Goal: Task Accomplishment & Management: Complete application form

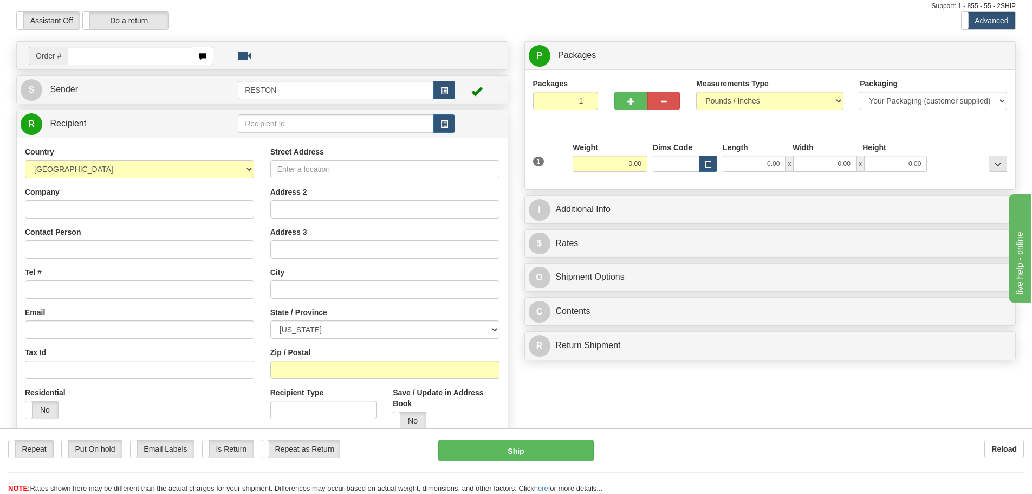
scroll to position [32, 0]
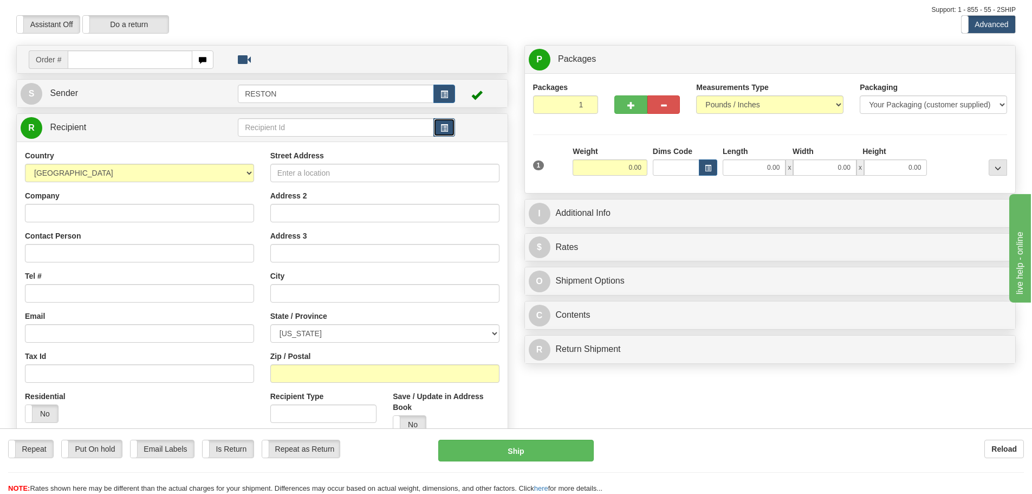
click at [440, 128] on button "button" at bounding box center [444, 127] width 22 height 18
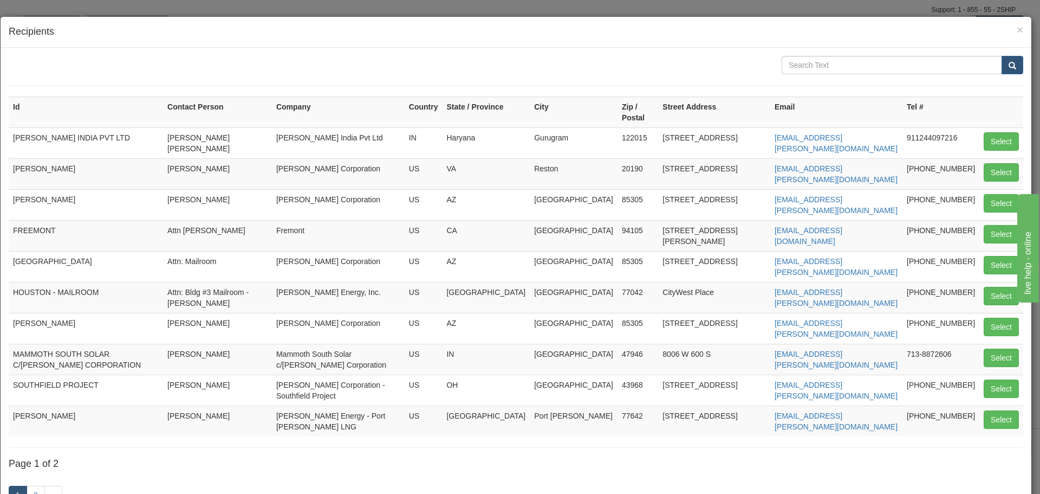
click at [82, 254] on td "[GEOGRAPHIC_DATA]" at bounding box center [86, 266] width 154 height 31
click at [1003, 257] on button "Select" at bounding box center [1001, 265] width 35 height 18
type input "[GEOGRAPHIC_DATA]"
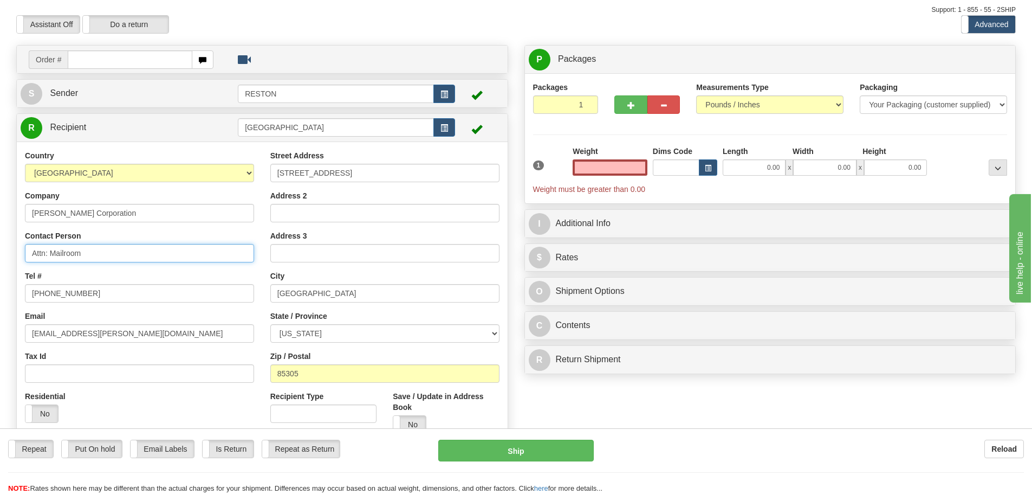
type input "0.00"
click at [96, 256] on input "Attn: Mailroom" at bounding box center [139, 253] width 229 height 18
type input "A"
type input "Peggy Restivo"
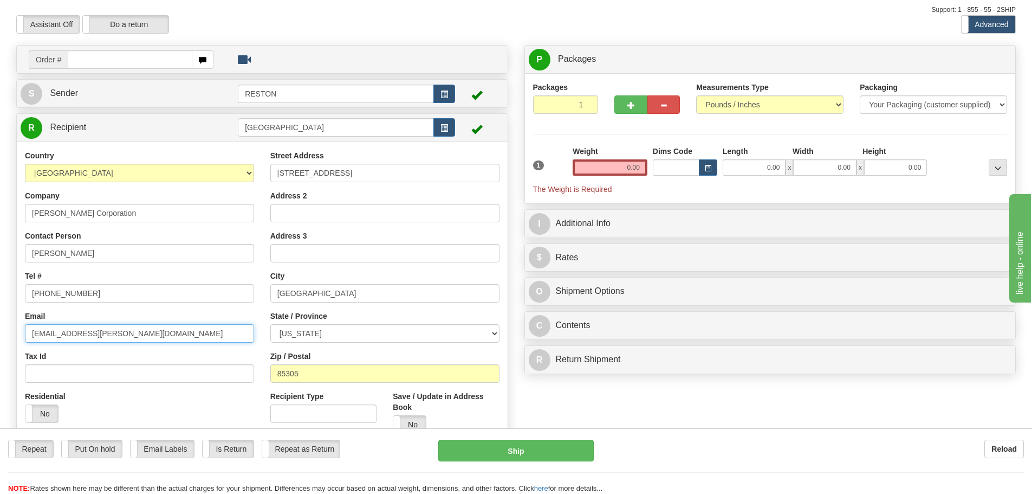
drag, startPoint x: 133, startPoint y: 334, endPoint x: 0, endPoint y: 320, distance: 133.4
click at [0, 320] on div "Toggle navigation Settings Shipping Preferences Fields Preferences New" at bounding box center [516, 273] width 1032 height 611
click at [119, 331] on input "[EMAIL_ADDRESS][PERSON_NAME][DOMAIN_NAME]" at bounding box center [139, 333] width 229 height 18
drag, startPoint x: 119, startPoint y: 331, endPoint x: 0, endPoint y: 325, distance: 119.4
click at [0, 325] on div "Toggle navigation Settings Shipping Preferences Fields Preferences New" at bounding box center [516, 273] width 1032 height 611
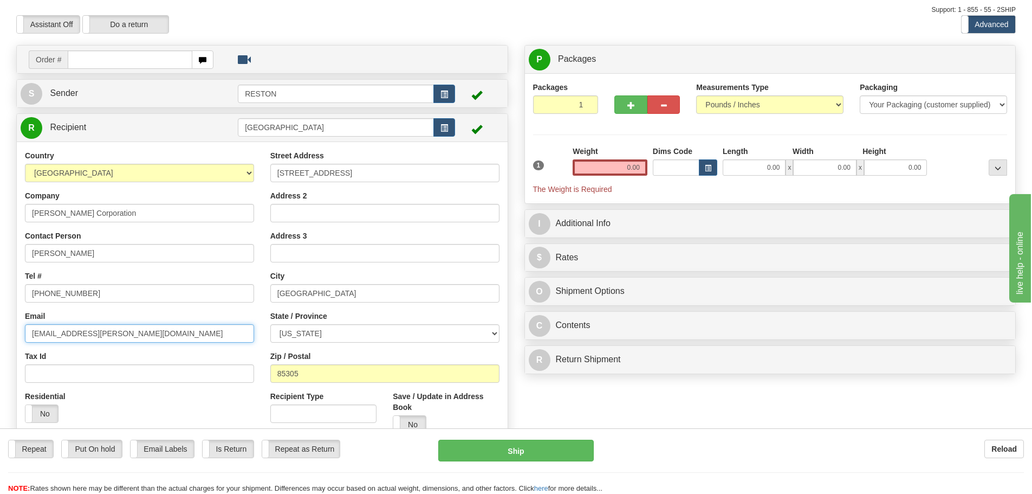
paste input "phrestiv"
type input "phrestiv@bechtel.com"
click at [89, 296] on input "[PHONE_NUMBER]" at bounding box center [139, 293] width 229 height 18
drag, startPoint x: 100, startPoint y: 296, endPoint x: 0, endPoint y: 282, distance: 101.1
click at [0, 282] on div "Toggle navigation Settings Shipping Preferences Fields Preferences New" at bounding box center [516, 273] width 1032 height 611
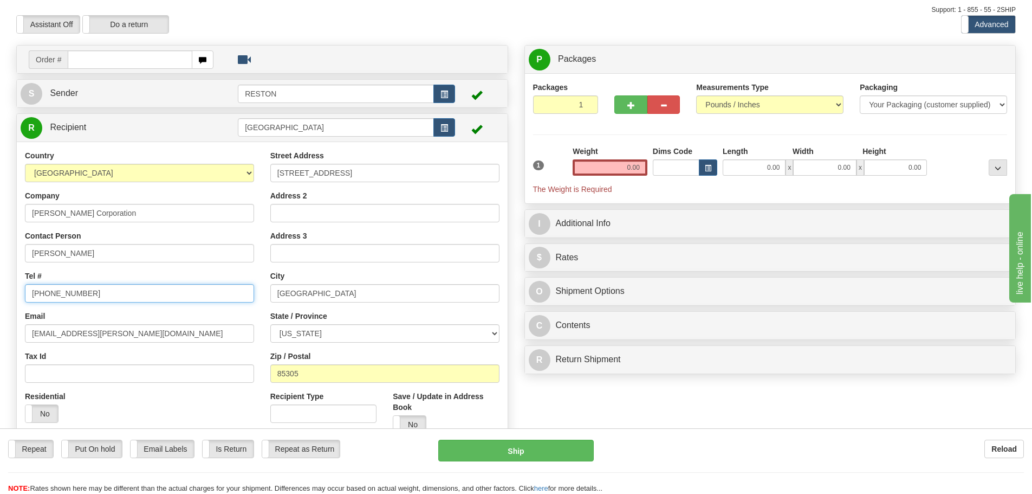
paste input "+1 602 3680234"
click at [41, 294] on input "+1 602 3680234" at bounding box center [139, 293] width 229 height 18
click at [47, 294] on input "+1 602 3680234" at bounding box center [139, 293] width 229 height 18
click at [43, 293] on input "+1 602 3680234" at bounding box center [139, 293] width 229 height 18
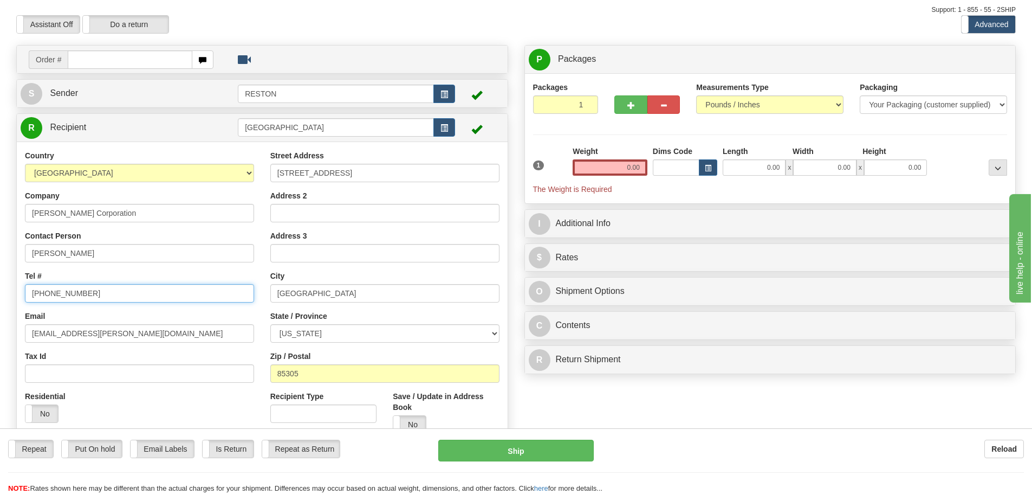
click at [47, 293] on input "602 3680234" at bounding box center [139, 293] width 229 height 18
click at [59, 295] on input "602-3680234" at bounding box center [139, 293] width 229 height 18
type input "602-368-0234"
click at [187, 353] on div "Tax Id" at bounding box center [139, 367] width 229 height 32
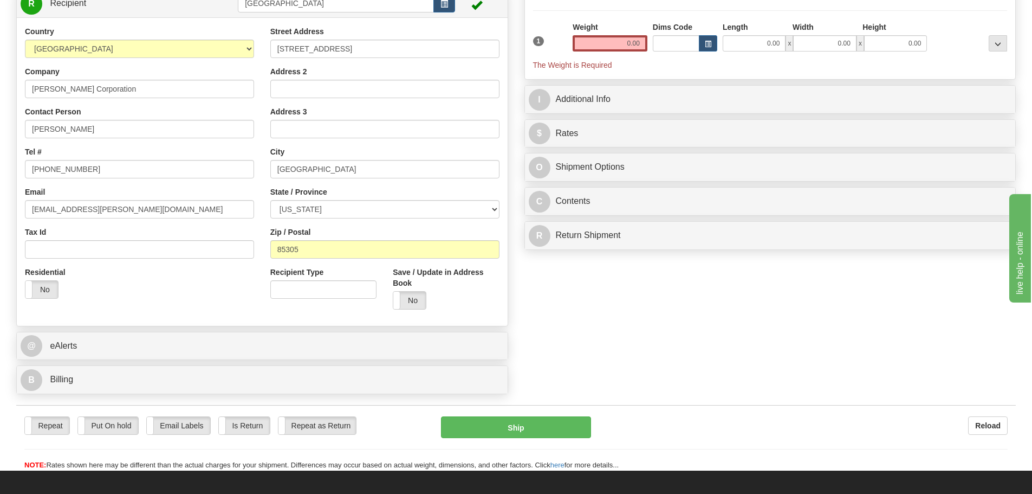
scroll to position [157, 0]
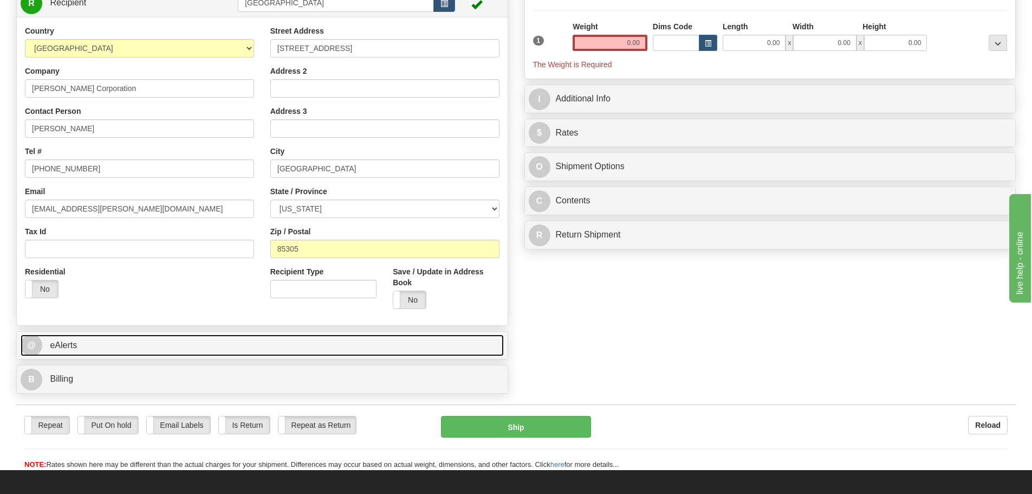
click at [226, 336] on link "@ eAlerts" at bounding box center [262, 345] width 483 height 22
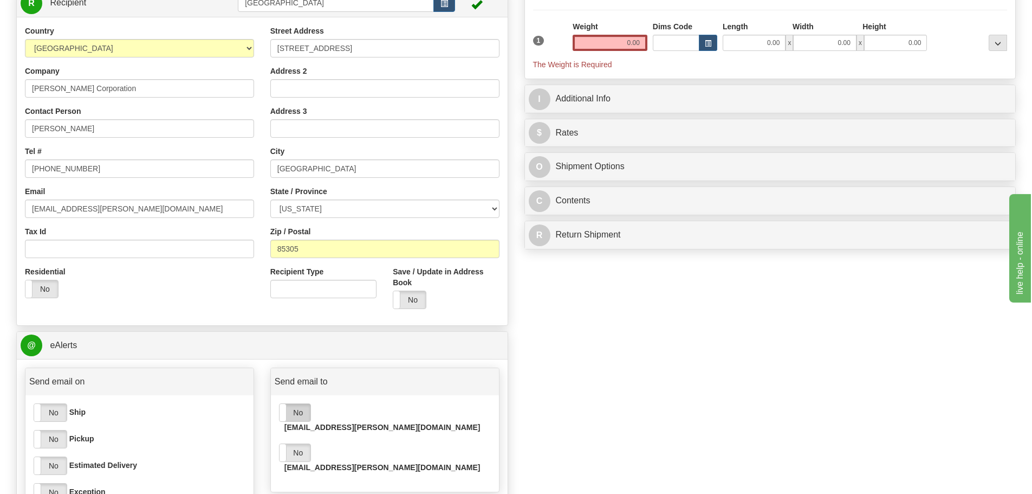
click at [293, 416] on label "No" at bounding box center [295, 412] width 31 height 17
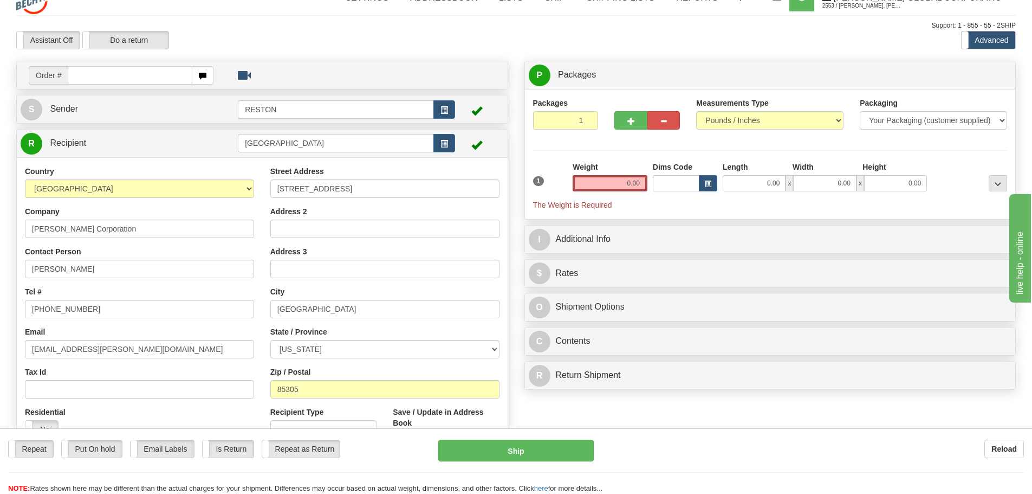
scroll to position [0, 0]
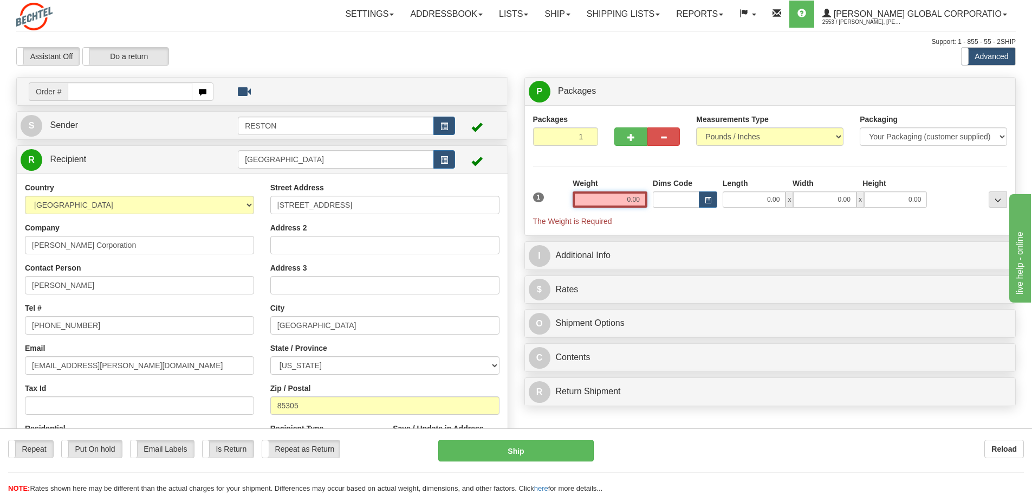
click at [633, 199] on input "0.00" at bounding box center [610, 199] width 75 height 16
type input "1"
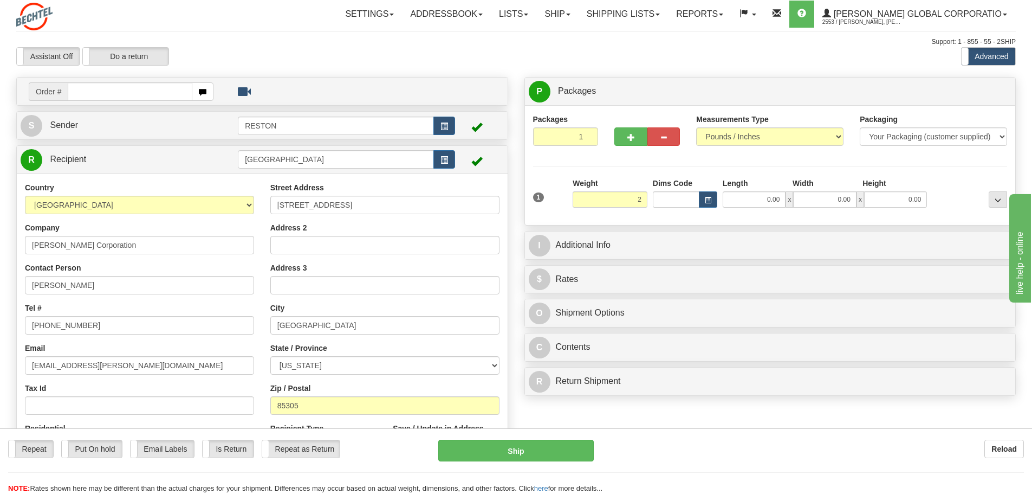
type input "2.00"
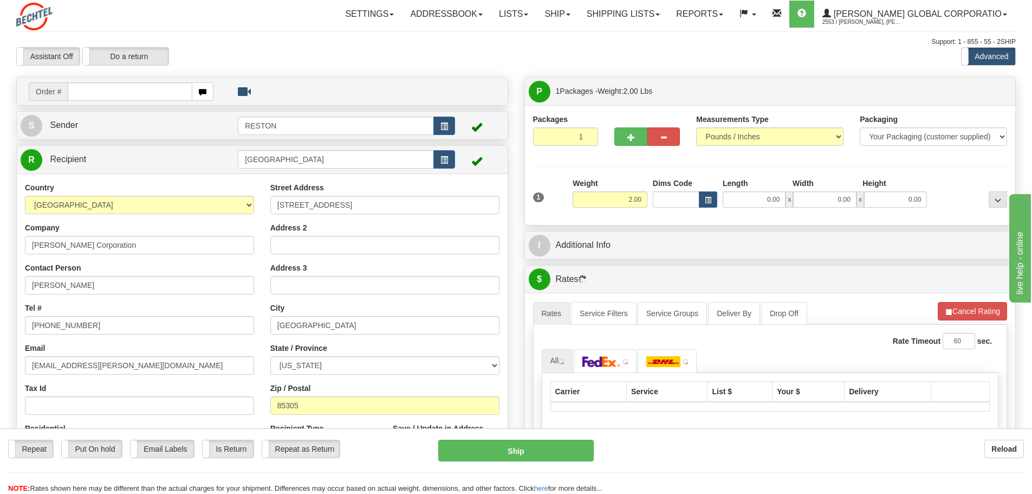
click at [649, 170] on div "Packages 1 1 Measurements Type" at bounding box center [770, 165] width 475 height 103
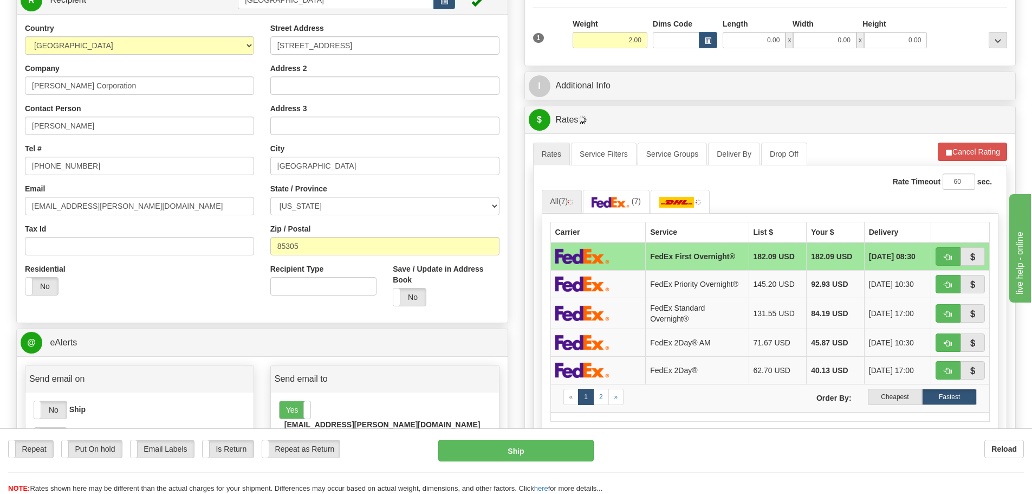
scroll to position [160, 0]
click at [605, 397] on link "2" at bounding box center [601, 396] width 16 height 16
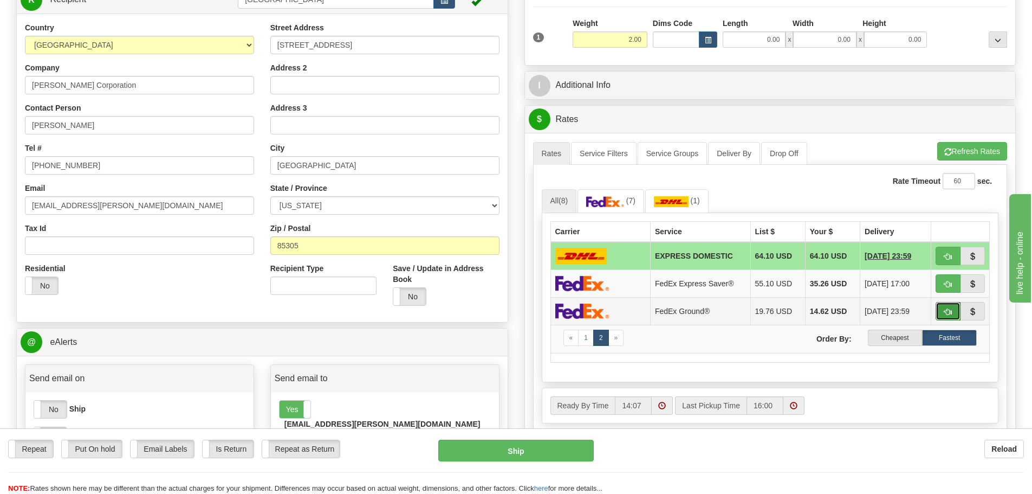
click at [945, 314] on span "button" at bounding box center [948, 311] width 8 height 7
type input "92"
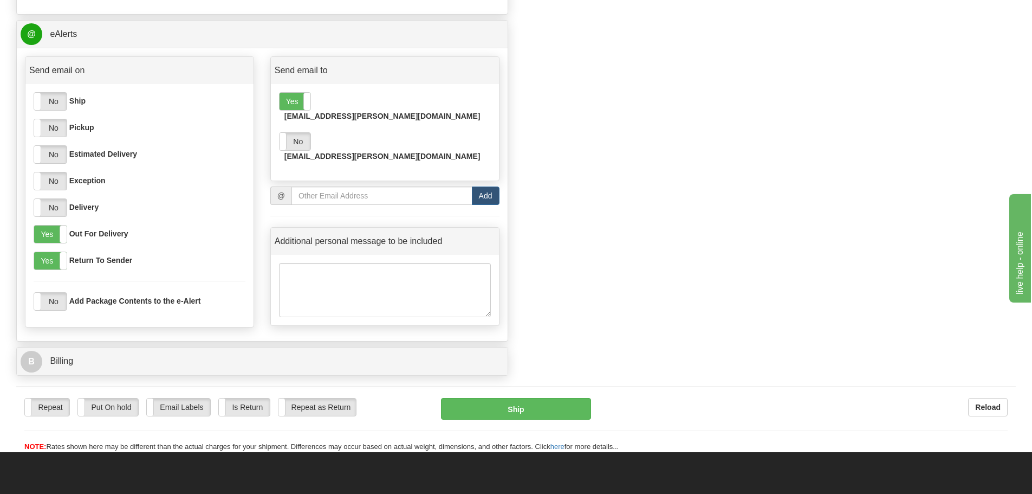
scroll to position [471, 0]
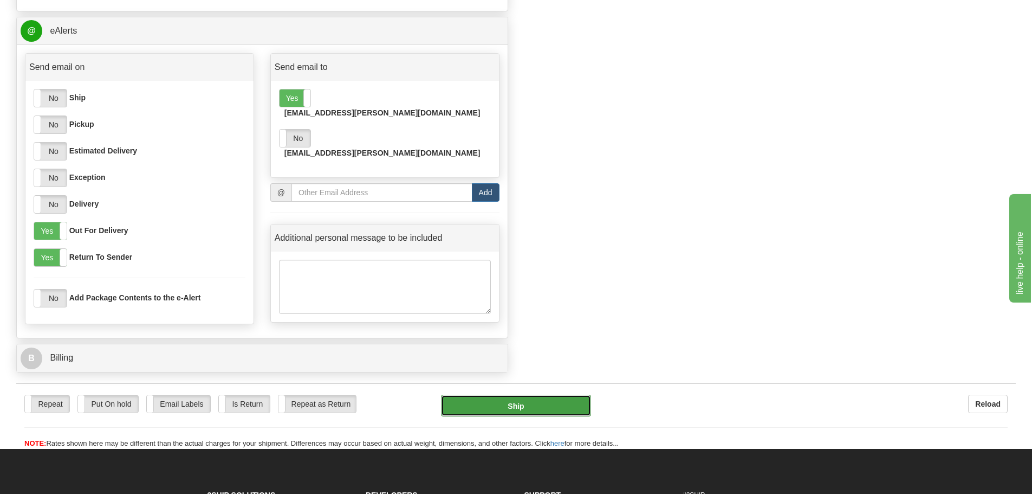
click at [524, 412] on button "Ship" at bounding box center [516, 405] width 150 height 22
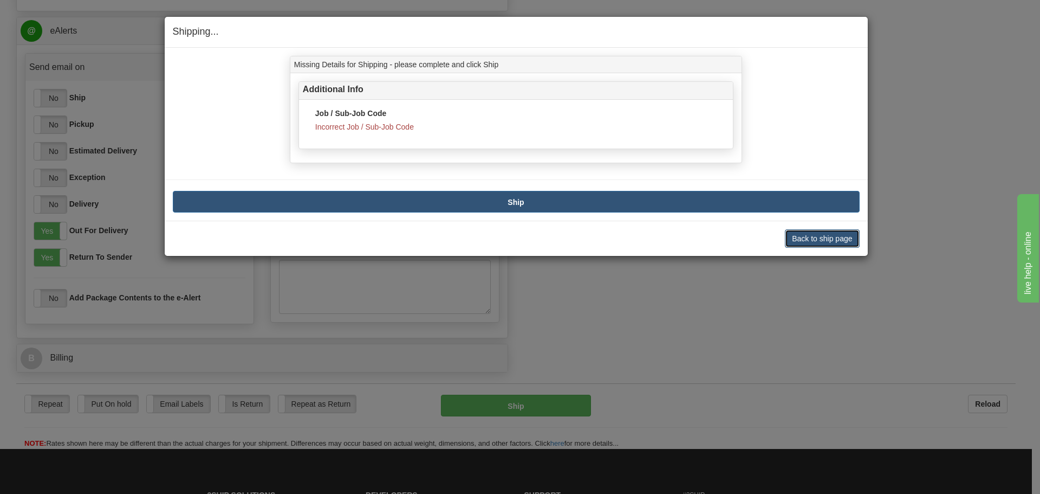
click at [835, 231] on button "Back to ship page" at bounding box center [822, 238] width 74 height 18
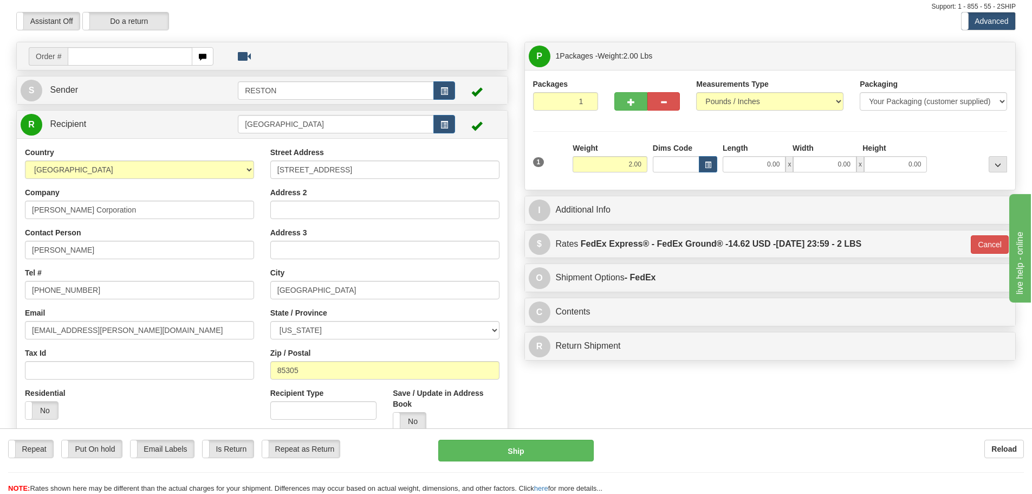
scroll to position [0, 0]
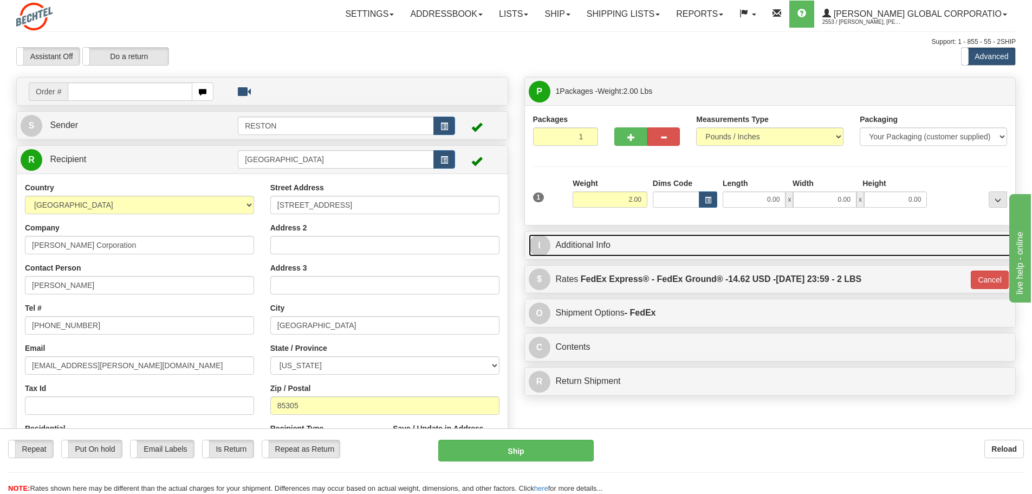
click at [675, 238] on link "I Additional Info" at bounding box center [770, 245] width 483 height 22
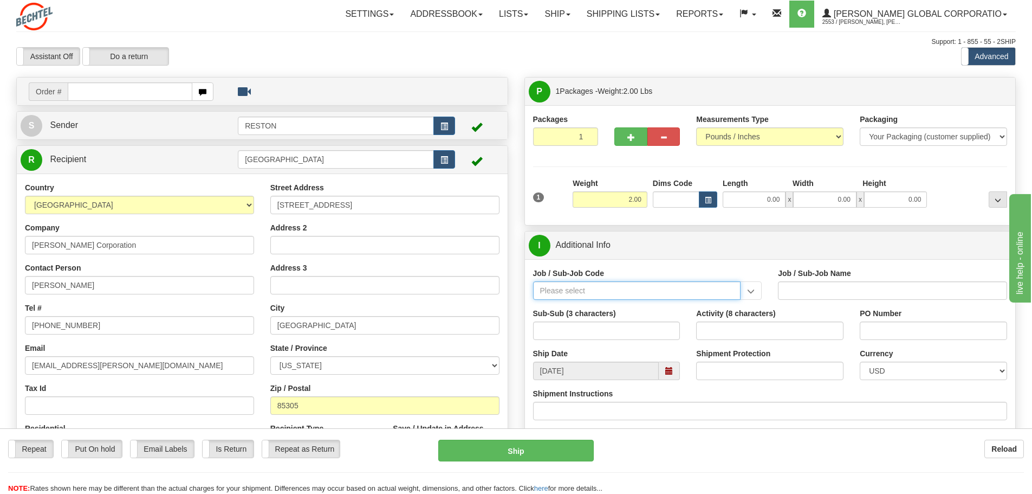
click at [589, 294] on input "Job / Sub-Job Code" at bounding box center [637, 290] width 208 height 18
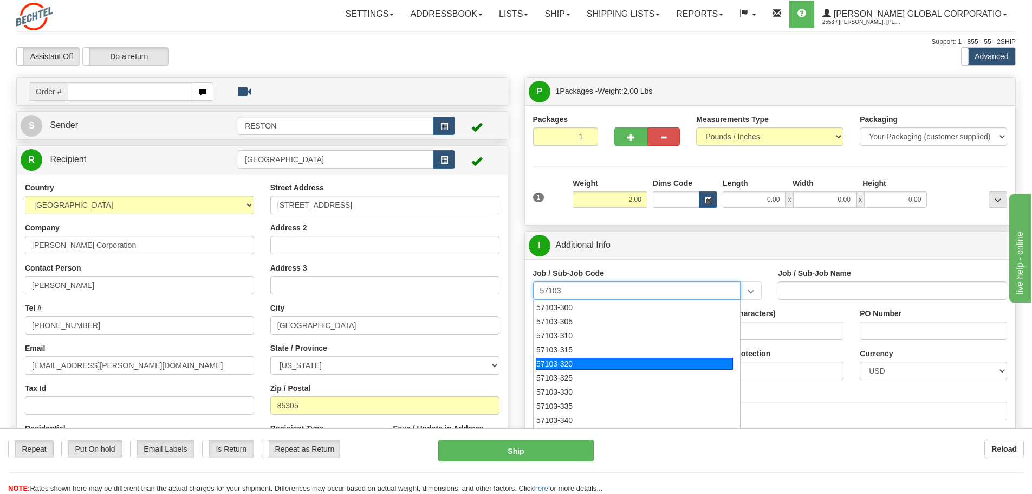
click at [574, 359] on div "57103-320" at bounding box center [634, 364] width 197 height 12
type input "57103-320"
type input "RESTON RO1 TIER 3-FACIL MGMT - MAIL OPERATIONS"
type input "57103-320"
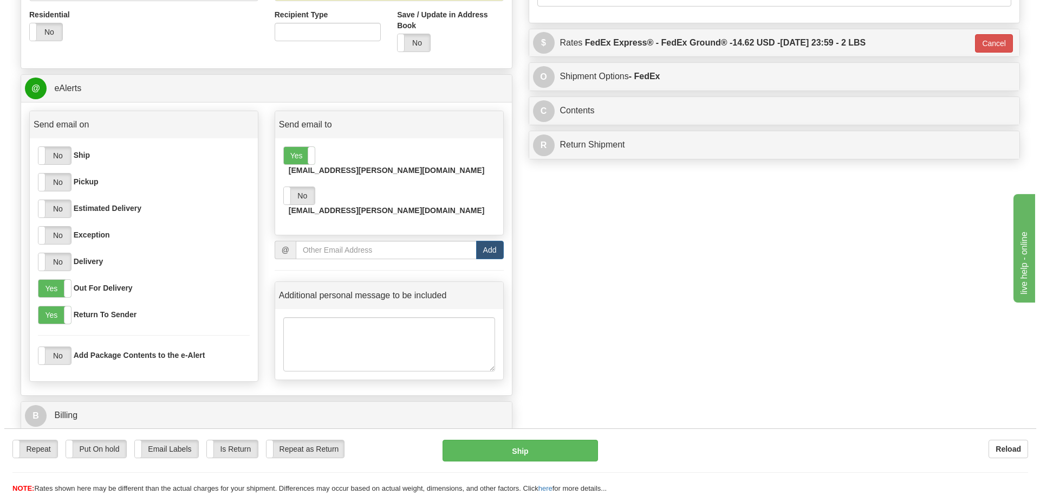
scroll to position [397, 0]
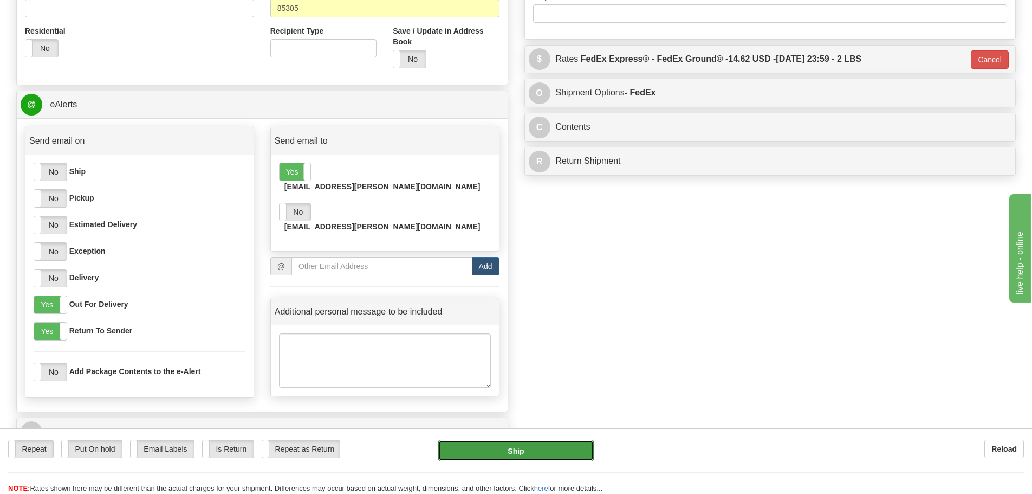
click at [558, 444] on button "Ship" at bounding box center [515, 450] width 155 height 22
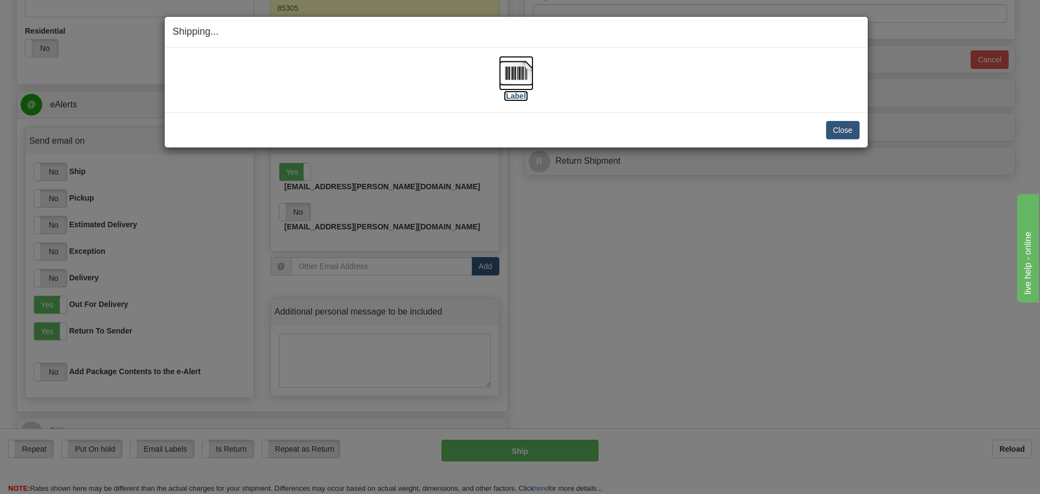
click at [519, 95] on label "[Label]" at bounding box center [516, 95] width 25 height 11
click at [844, 127] on button "Close" at bounding box center [843, 130] width 34 height 18
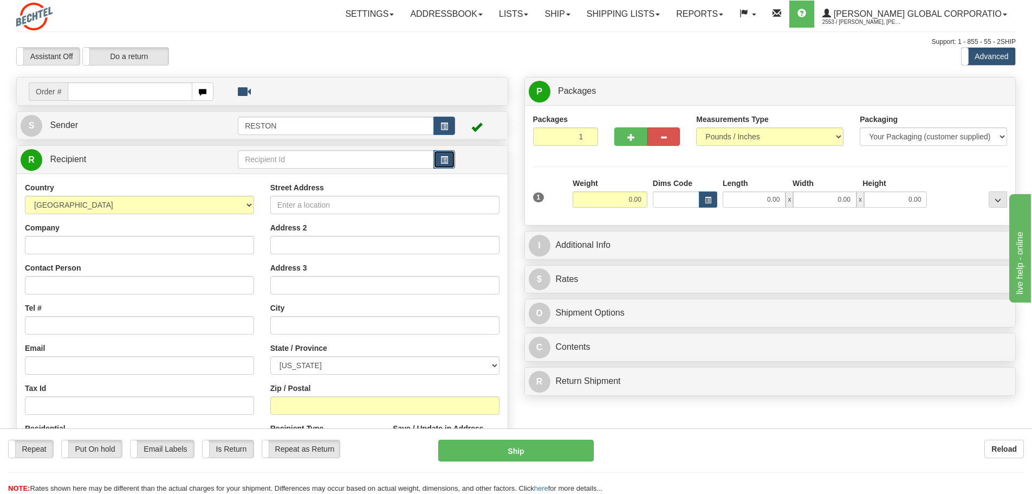
click at [441, 163] on span "button" at bounding box center [444, 160] width 8 height 7
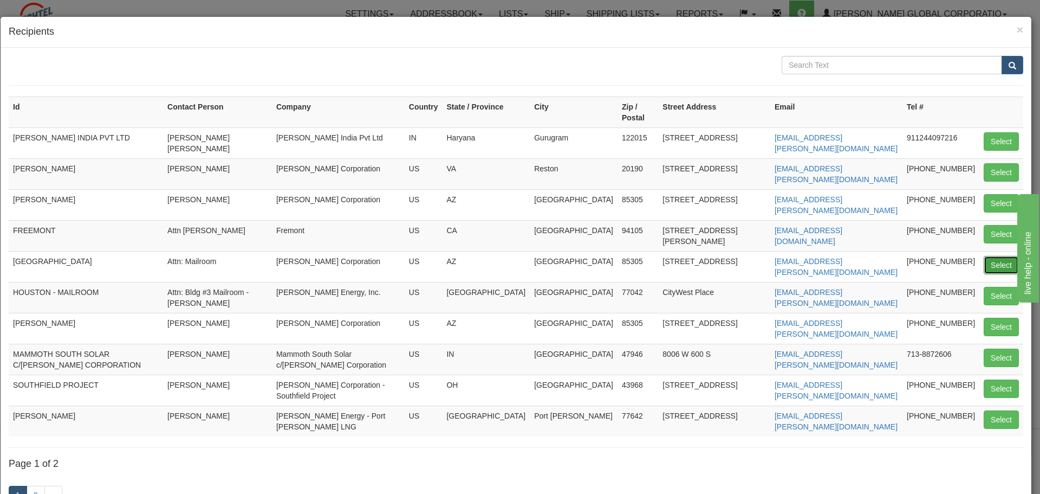
click at [989, 256] on button "Select" at bounding box center [1001, 265] width 35 height 18
type input "[GEOGRAPHIC_DATA]"
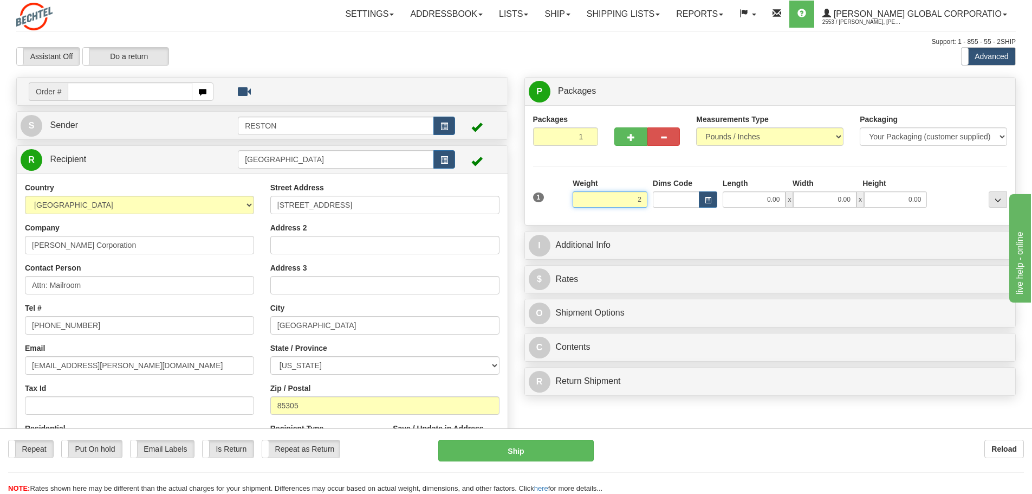
type input "2.00"
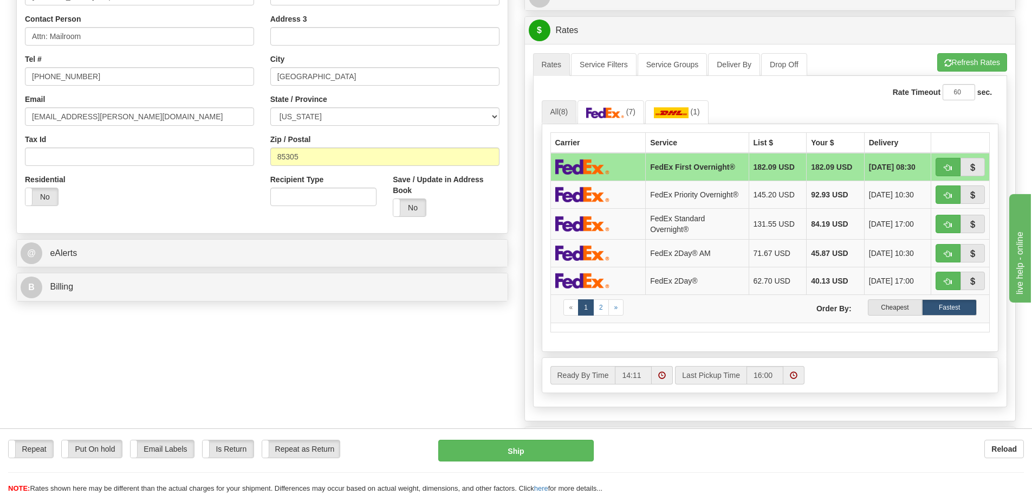
scroll to position [254, 0]
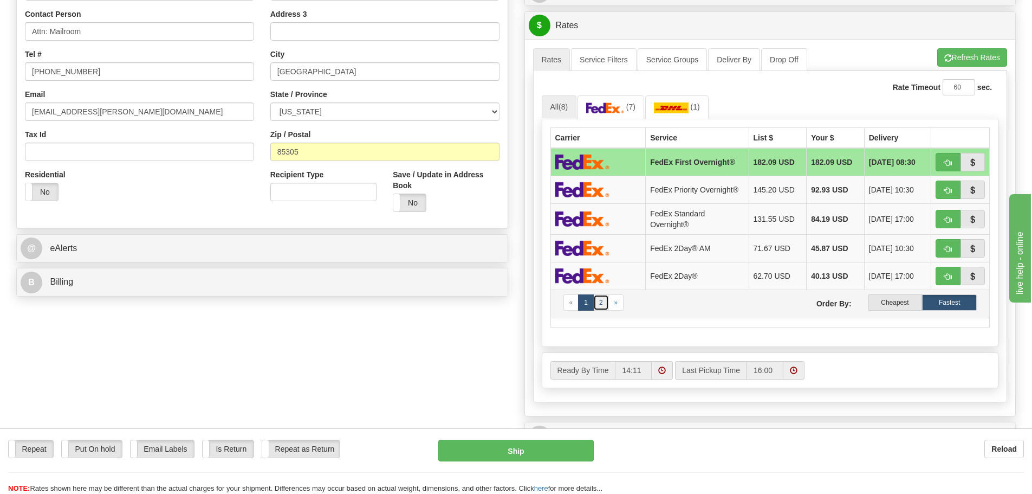
click at [601, 307] on link "2" at bounding box center [601, 302] width 16 height 16
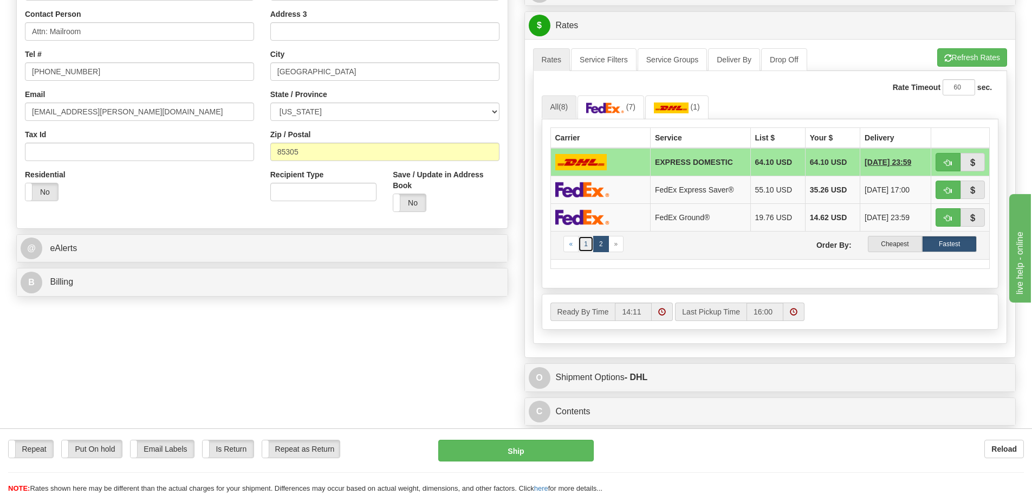
click at [584, 247] on link "1" at bounding box center [586, 244] width 16 height 16
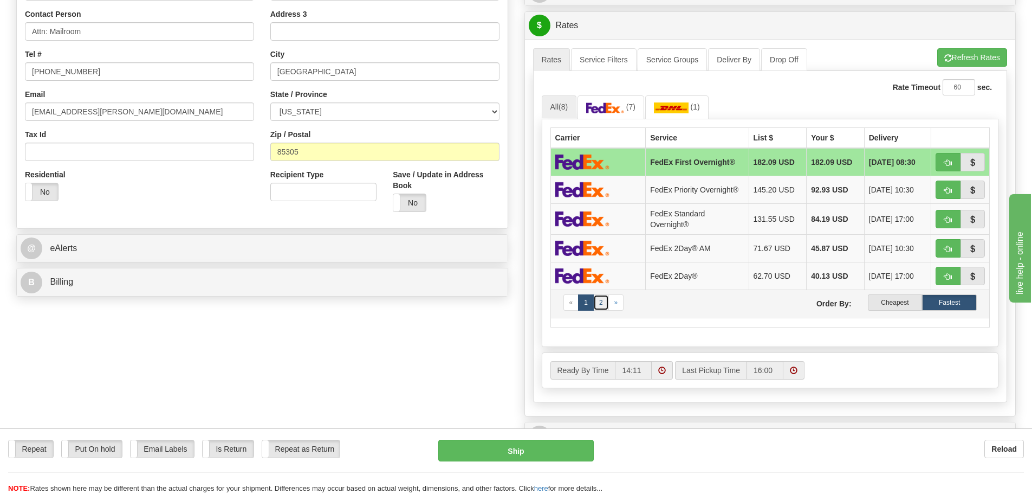
click at [602, 301] on link "2" at bounding box center [601, 302] width 16 height 16
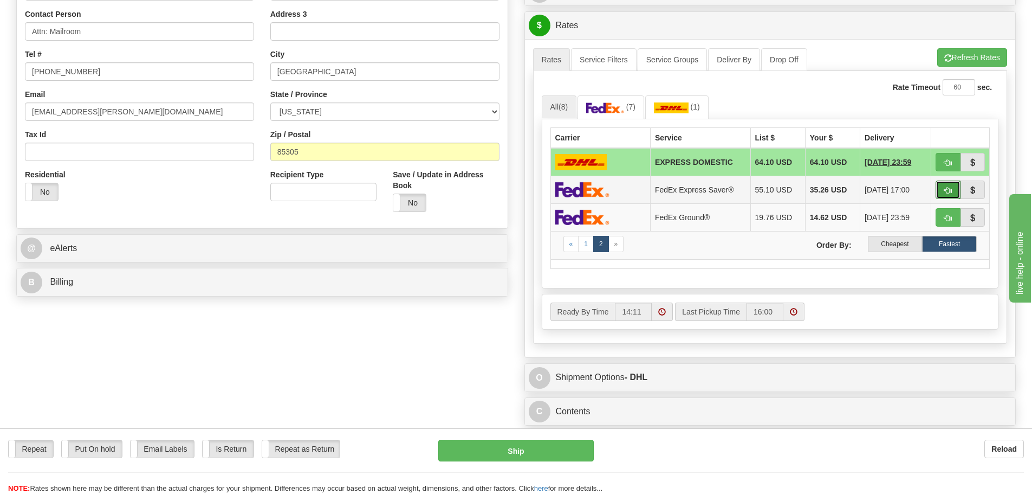
click at [945, 194] on span "button" at bounding box center [948, 190] width 8 height 7
type input "20"
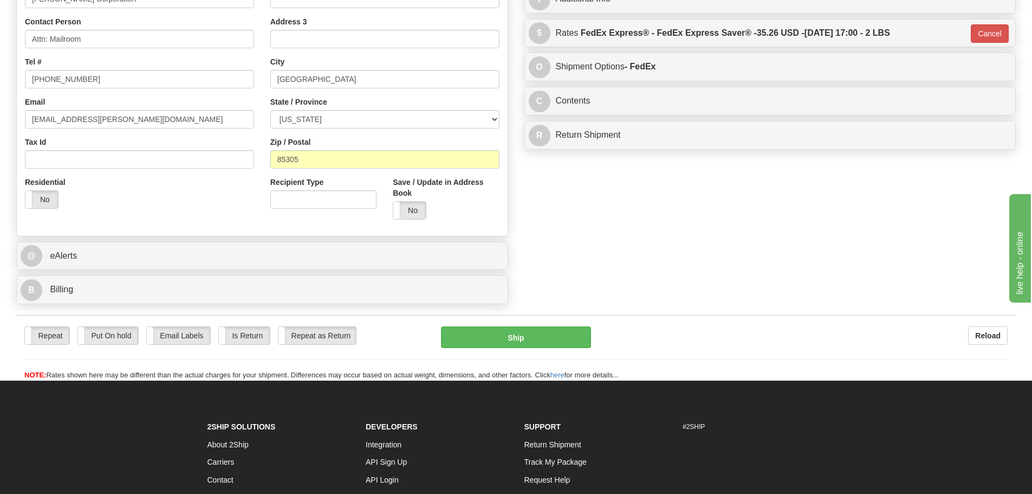
scroll to position [245, 0]
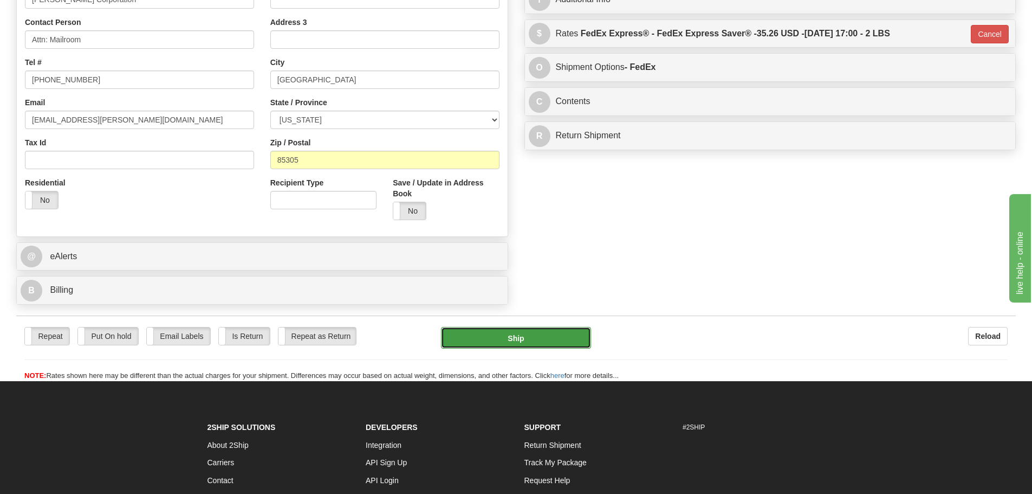
click at [550, 336] on button "Ship" at bounding box center [516, 338] width 150 height 22
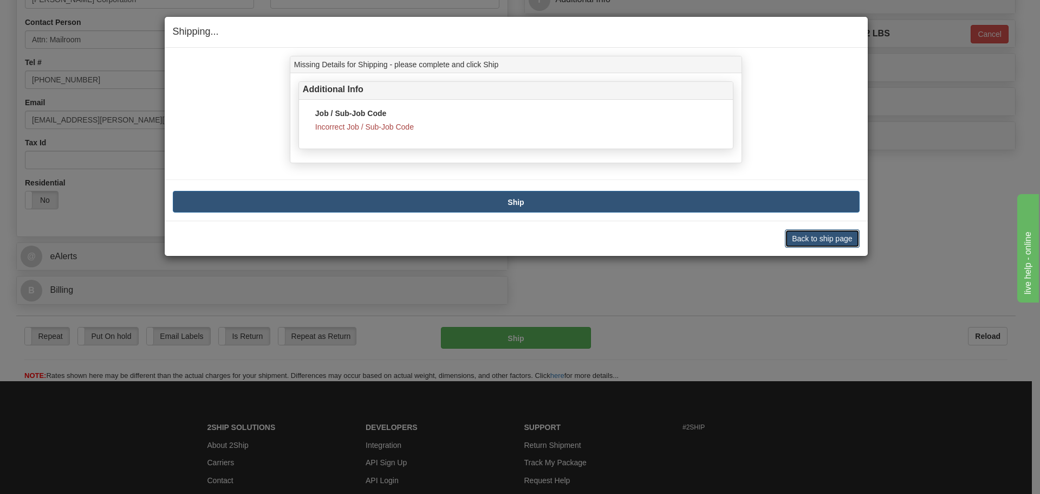
click at [798, 234] on button "Back to ship page" at bounding box center [822, 238] width 74 height 18
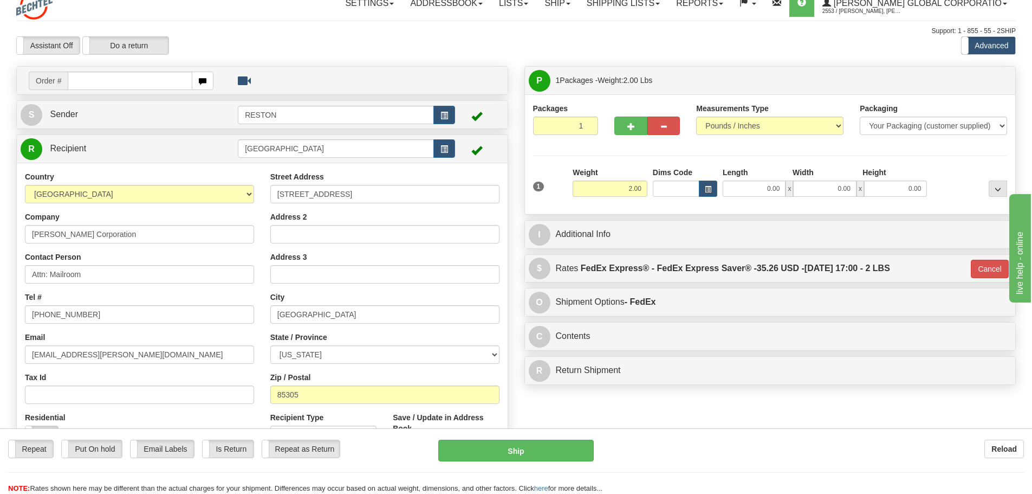
scroll to position [9, 0]
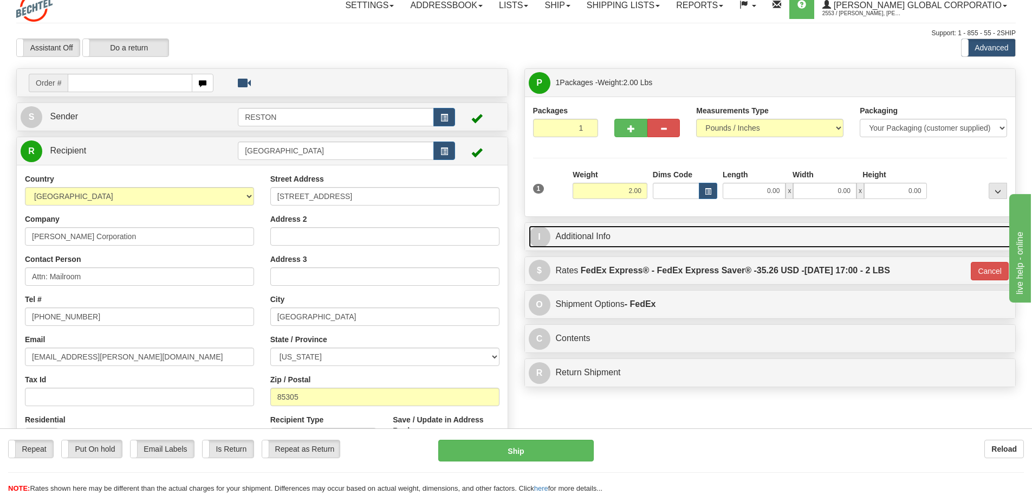
click at [668, 242] on link "I Additional Info" at bounding box center [770, 236] width 483 height 22
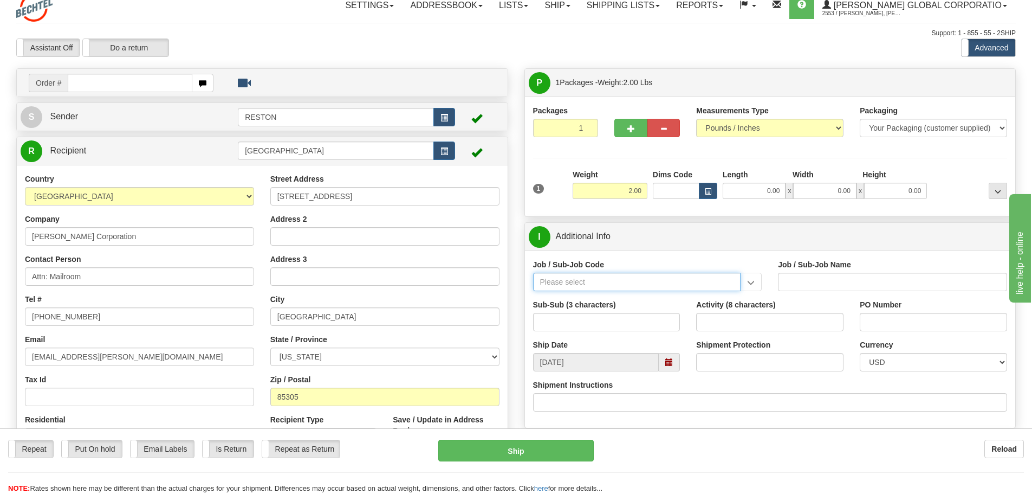
click at [586, 280] on input "Job / Sub-Job Code" at bounding box center [637, 282] width 208 height 18
click at [584, 302] on div "57103-320" at bounding box center [634, 299] width 197 height 12
type input "57103-320"
type input "RESTON RO1 TIER 3-FACIL MGMT - MAIL OPERATIONS"
type input "57103-320"
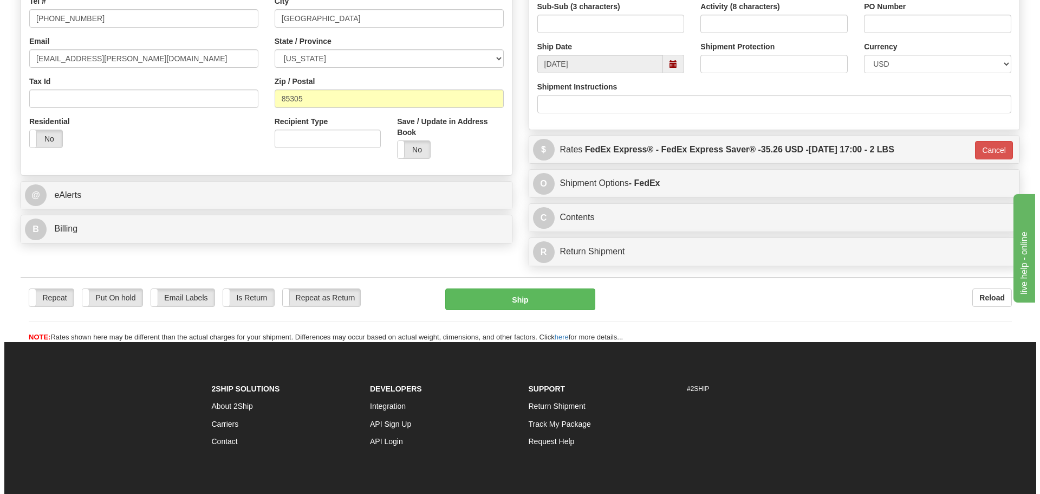
scroll to position [311, 0]
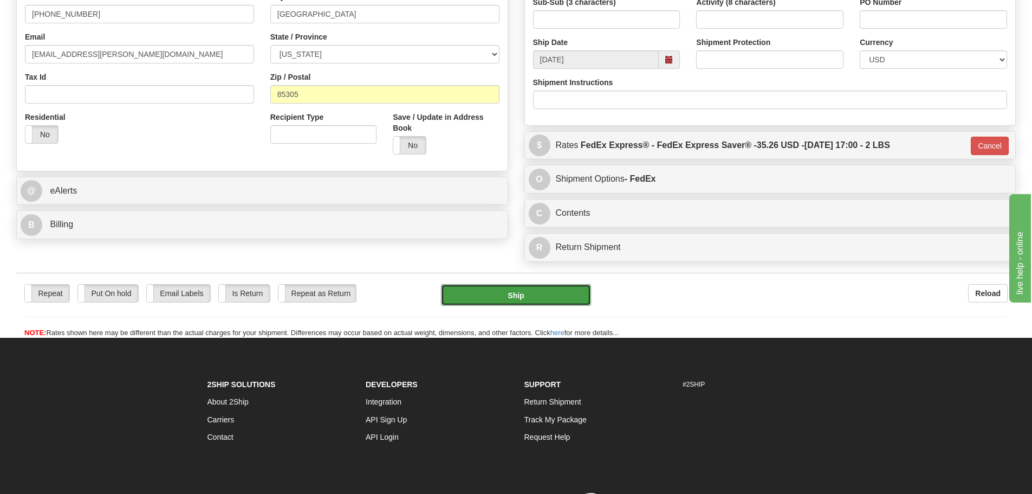
click at [534, 295] on button "Ship" at bounding box center [516, 295] width 150 height 22
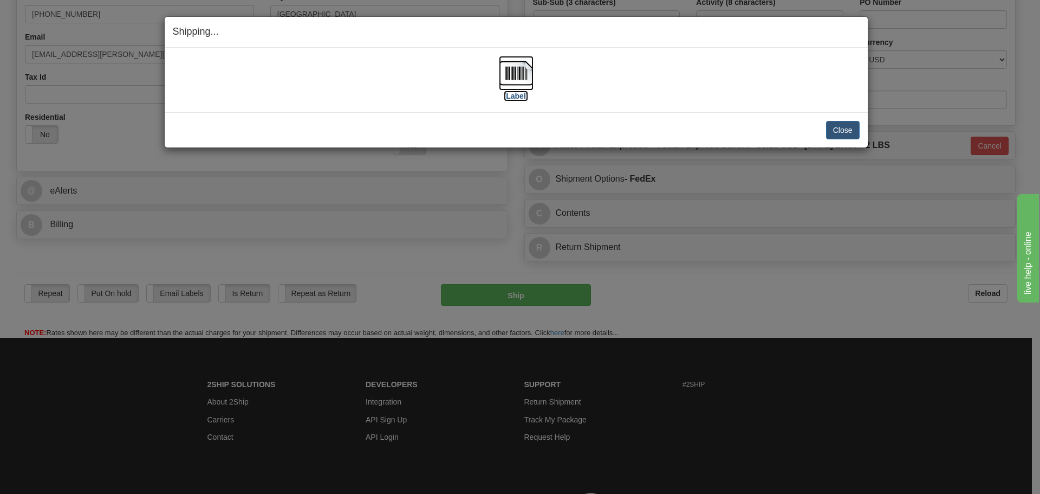
click at [511, 94] on label "[Label]" at bounding box center [516, 95] width 25 height 11
click at [852, 131] on button "Close" at bounding box center [843, 130] width 34 height 18
click at [838, 128] on button "Close" at bounding box center [843, 130] width 34 height 18
click at [841, 129] on button "Close" at bounding box center [843, 130] width 34 height 18
click at [842, 132] on button "Close" at bounding box center [843, 130] width 34 height 18
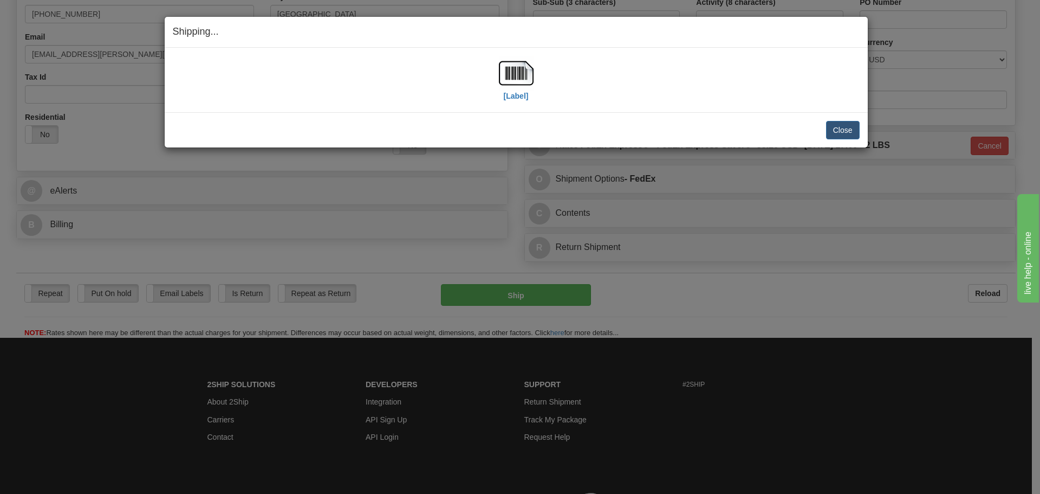
click at [814, 413] on div "Shipping... Your SHIPMENT will EXPIRE in [Label] IMPORTANT NOTICE Embassy / Con…" at bounding box center [520, 247] width 1040 height 494
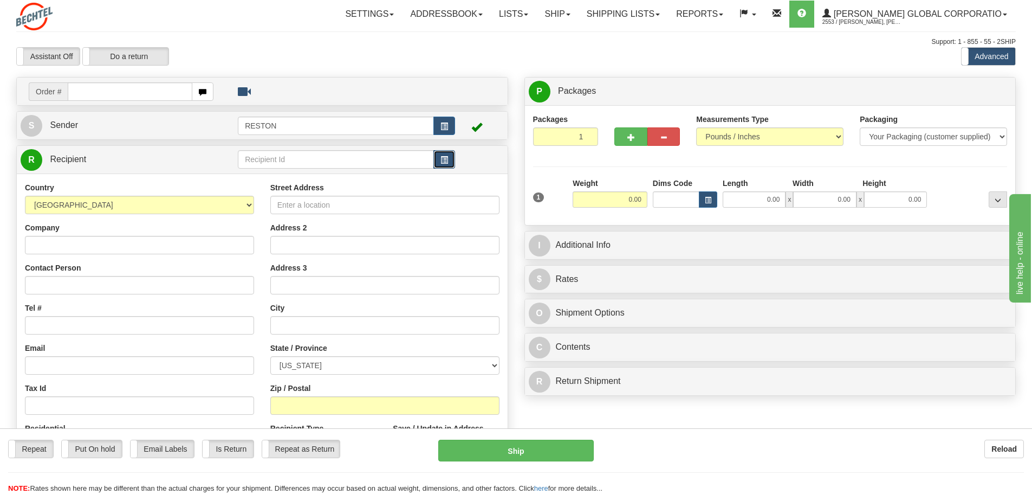
click at [440, 165] on button "button" at bounding box center [444, 159] width 22 height 18
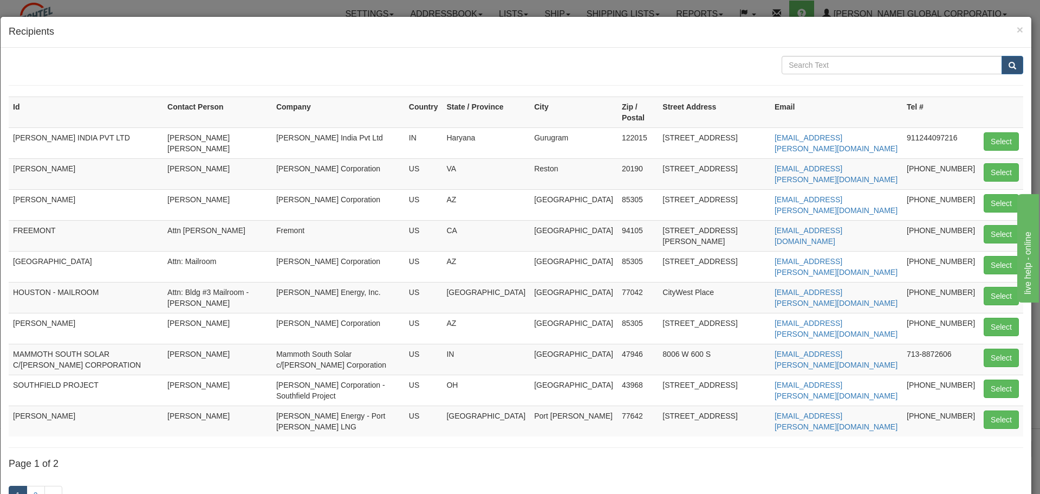
click at [752, 294] on td "CityWest Place" at bounding box center [714, 297] width 112 height 31
click at [38, 485] on link "2" at bounding box center [36, 494] width 18 height 18
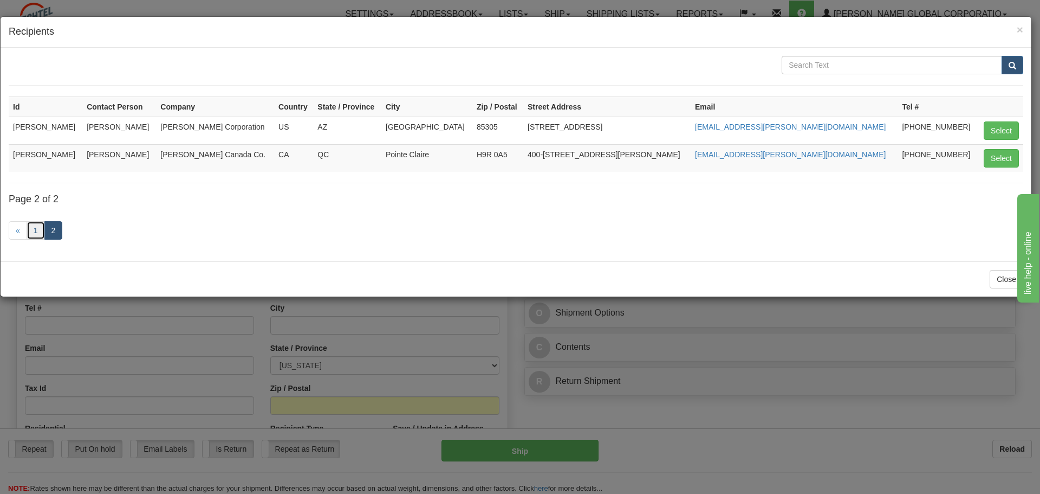
click at [34, 235] on link "1" at bounding box center [36, 230] width 18 height 18
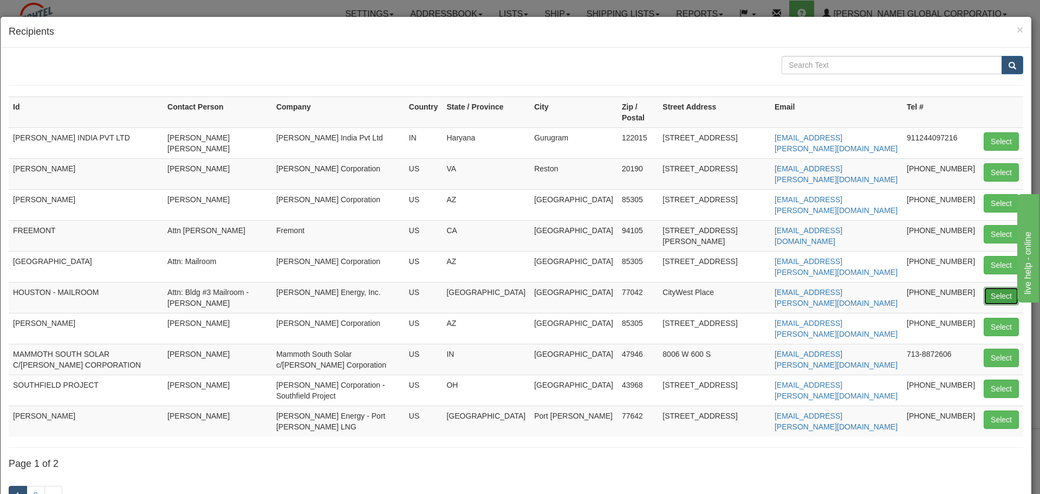
click at [992, 289] on button "Select" at bounding box center [1001, 296] width 35 height 18
type input "HOUSTON - MAILROOM"
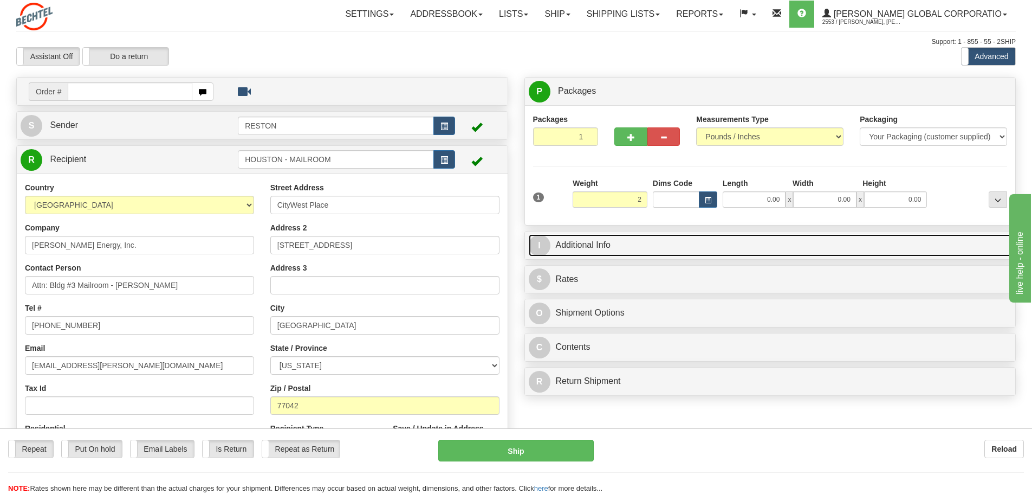
type input "2.00"
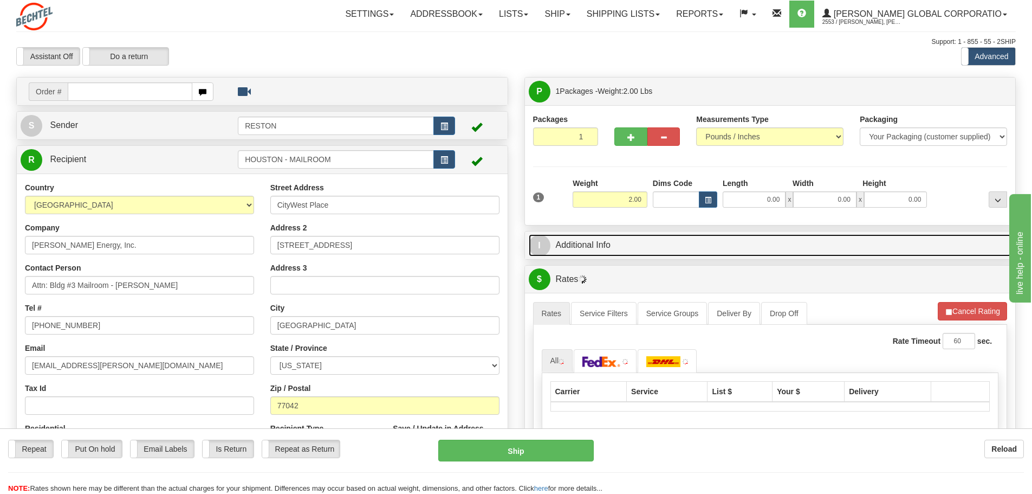
click at [685, 253] on link "I Additional Info" at bounding box center [770, 245] width 483 height 22
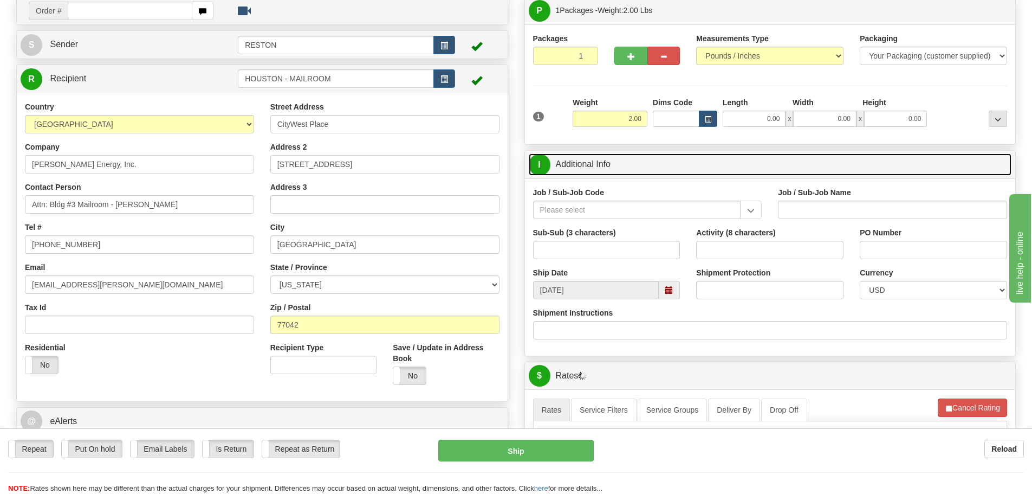
scroll to position [81, 0]
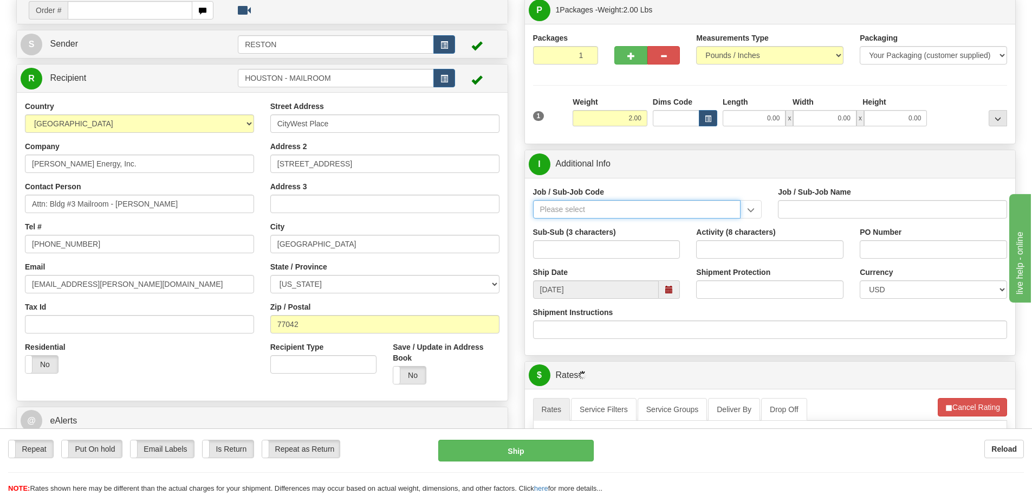
click at [609, 217] on input "Job / Sub-Job Code" at bounding box center [637, 209] width 208 height 18
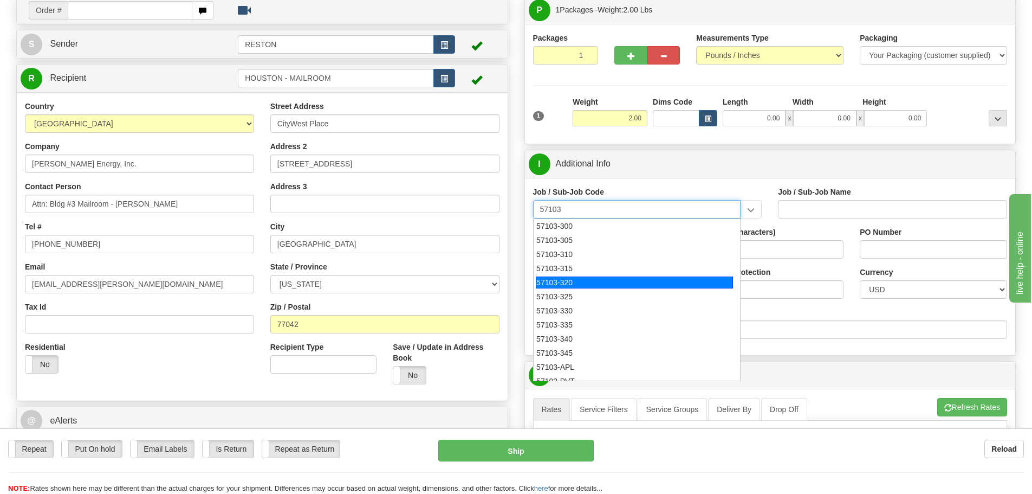
click at [573, 277] on div "57103-320" at bounding box center [634, 282] width 197 height 12
type input "57103-320"
type input "RESTON RO1 TIER 3-FACIL MGMT - MAIL OPERATIONS"
type input "57103-320"
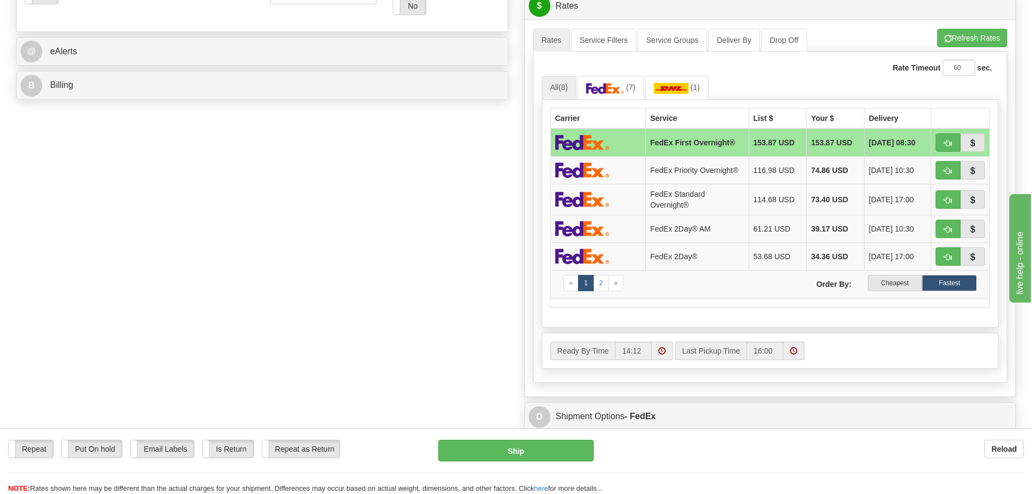
scroll to position [450, 0]
click at [600, 288] on link "2" at bounding box center [601, 283] width 16 height 16
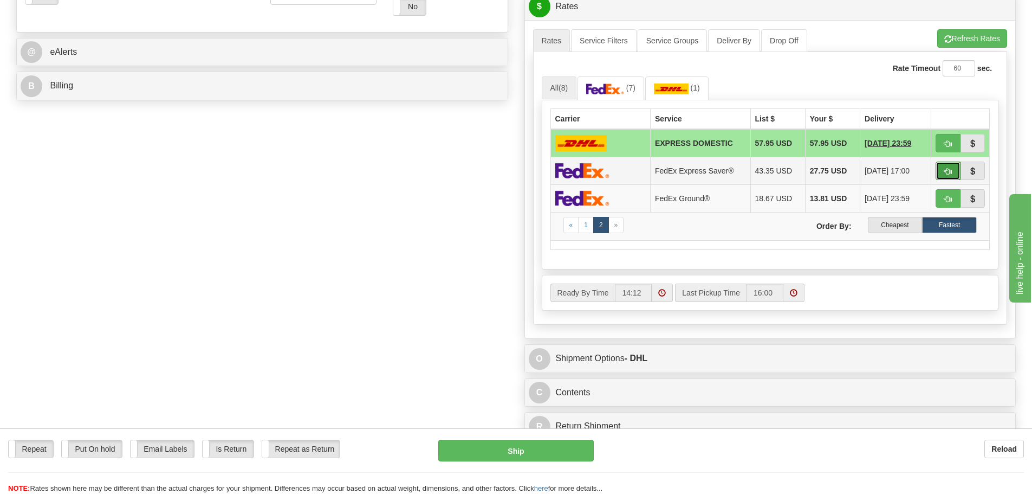
click at [944, 171] on span "button" at bounding box center [948, 171] width 8 height 7
type input "20"
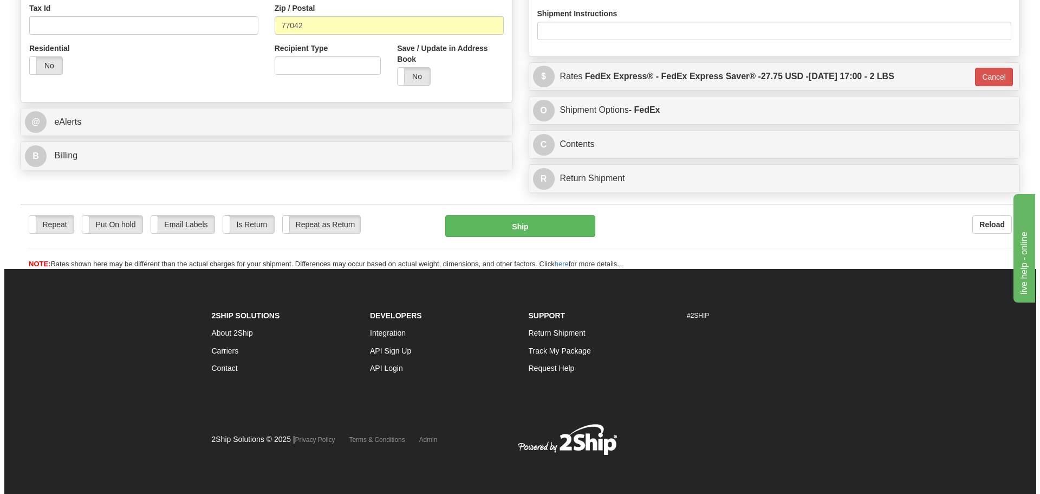
scroll to position [380, 0]
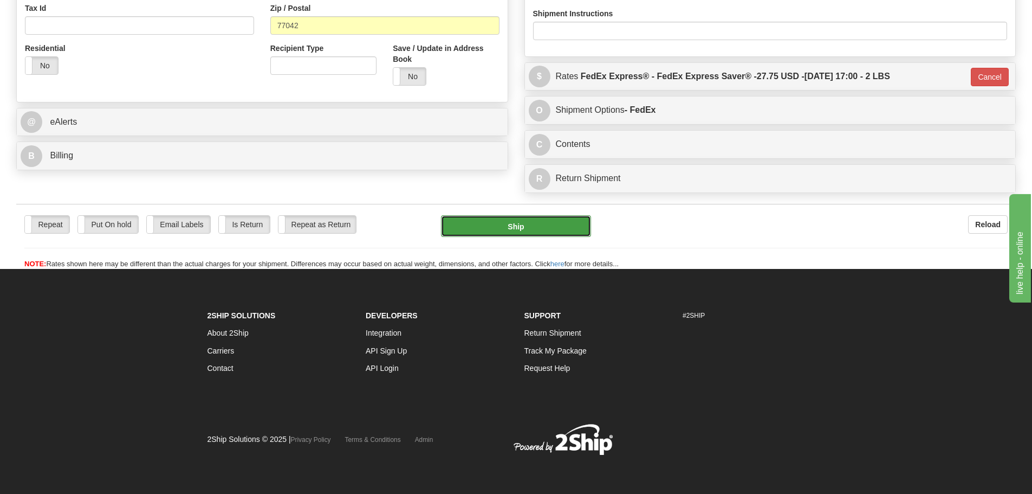
click at [530, 226] on button "Ship" at bounding box center [516, 226] width 150 height 22
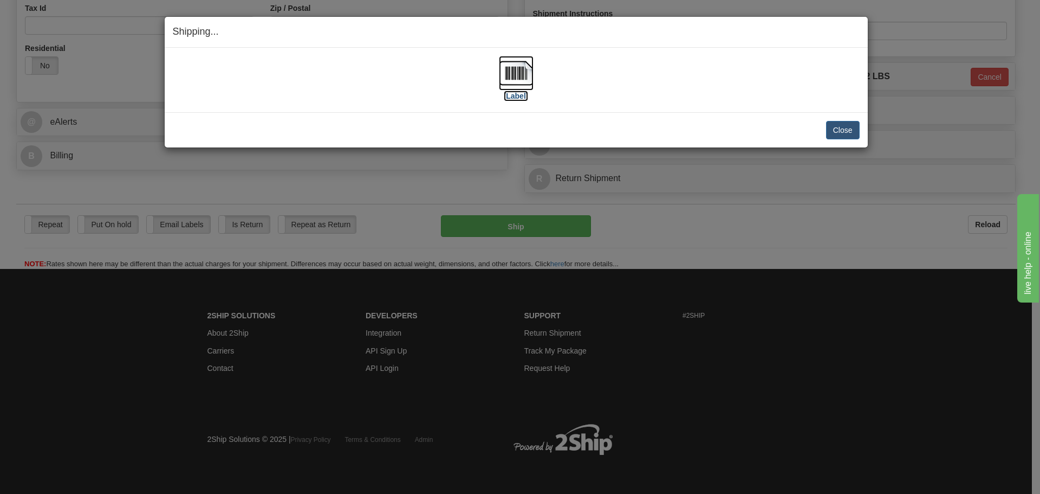
click at [514, 91] on label "[Label]" at bounding box center [516, 95] width 25 height 11
click at [844, 131] on button "Close" at bounding box center [843, 130] width 34 height 18
